Goal: Find specific page/section

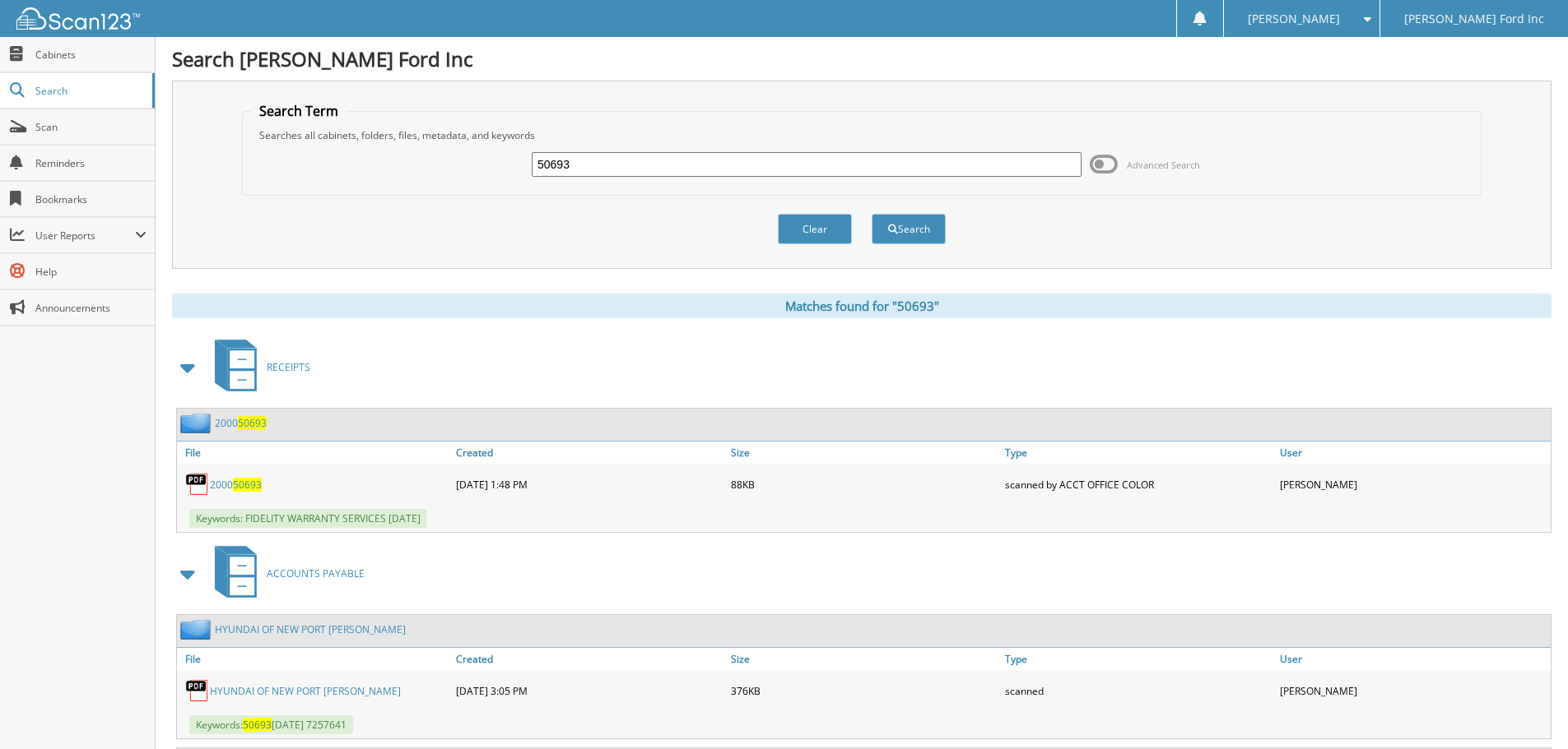
drag, startPoint x: 585, startPoint y: 160, endPoint x: 438, endPoint y: 152, distance: 147.2
click at [438, 152] on div "50693 Advanced Search" at bounding box center [862, 164] width 1221 height 45
paste input "148621161"
type input "1486211613"
click at [871, 214] on button "Search" at bounding box center [908, 228] width 75 height 31
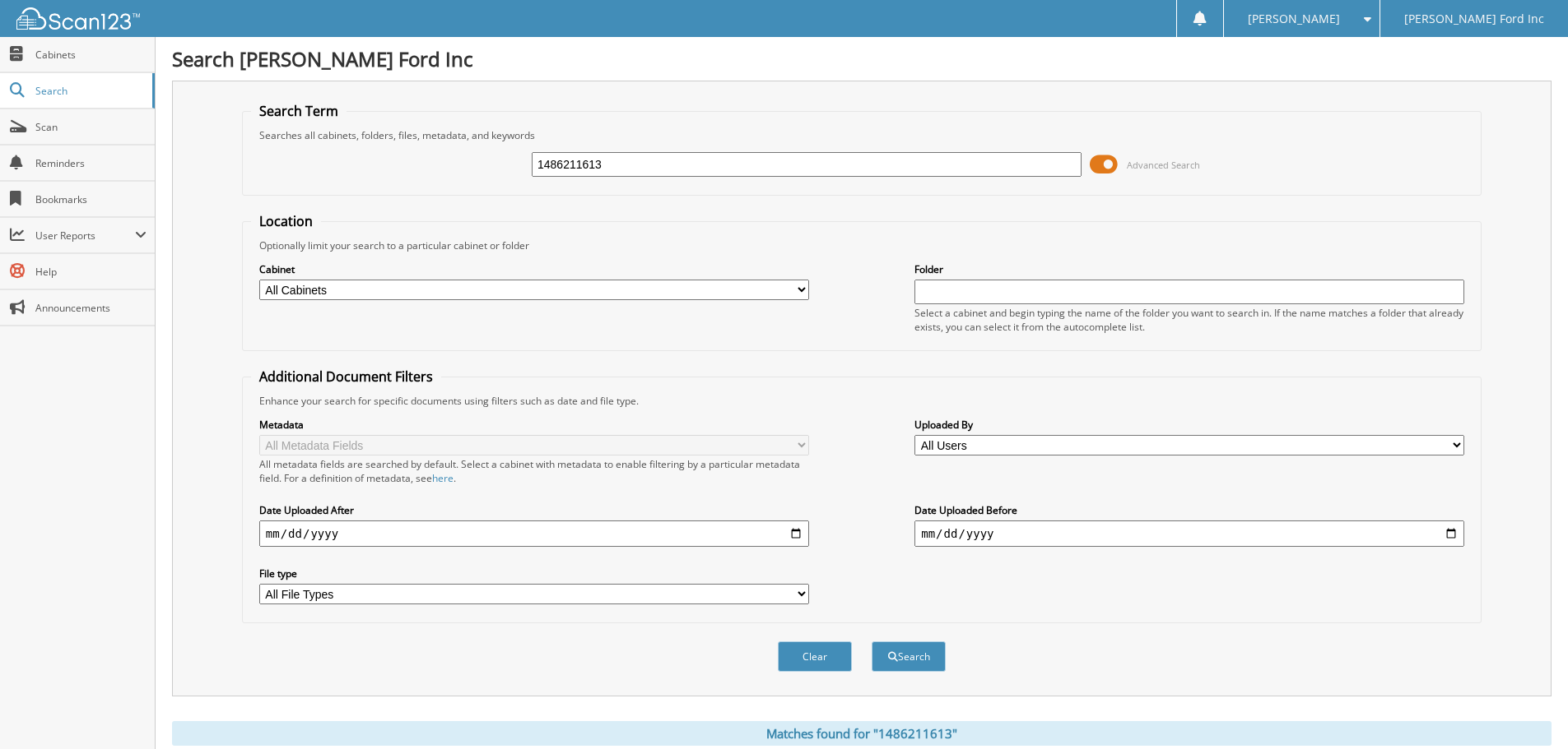
click at [1105, 168] on span at bounding box center [1104, 164] width 28 height 25
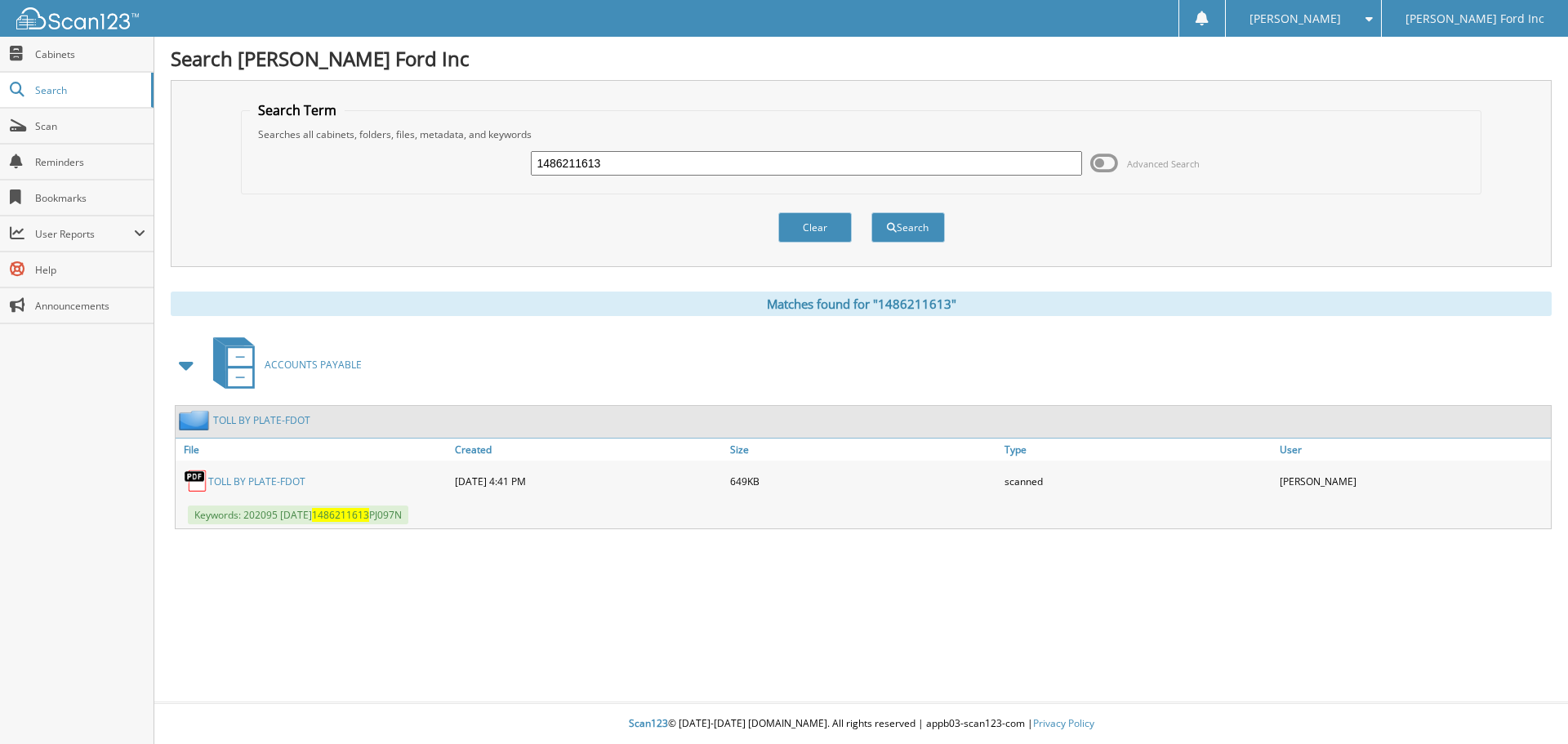
click at [253, 483] on link "TOLL BY PLATE-FDOT" at bounding box center [256, 482] width 98 height 14
